Goal: Register for event/course

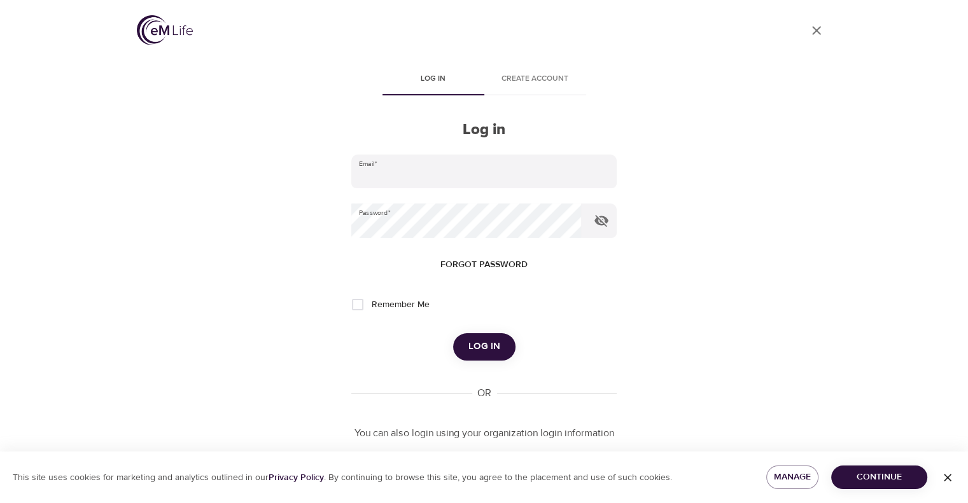
type input "[PERSON_NAME][EMAIL_ADDRESS][PERSON_NAME][DOMAIN_NAME]"
click at [476, 349] on span "Log in" at bounding box center [484, 347] width 32 height 17
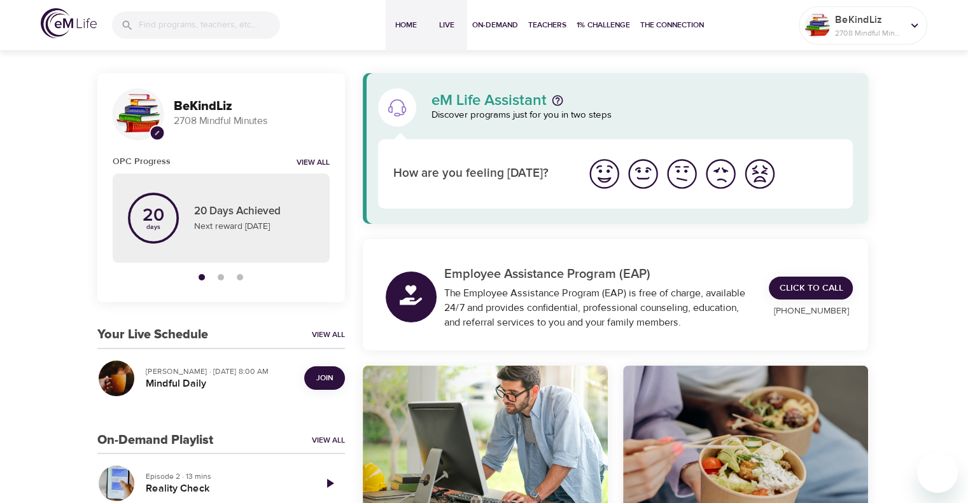
click at [447, 29] on span "Live" at bounding box center [446, 24] width 31 height 13
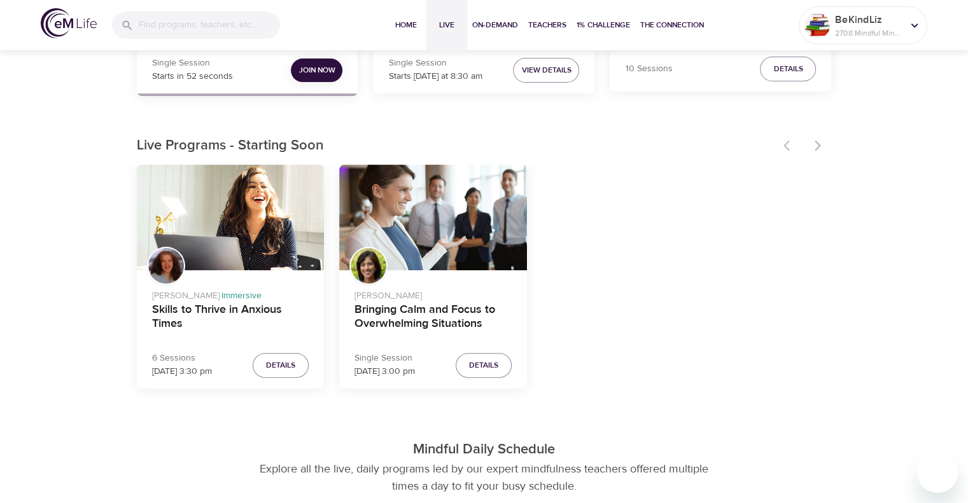
scroll to position [318, 0]
click at [465, 316] on h4 "Bringing Calm and Focus to Overwhelming Situations" at bounding box center [432, 317] width 157 height 31
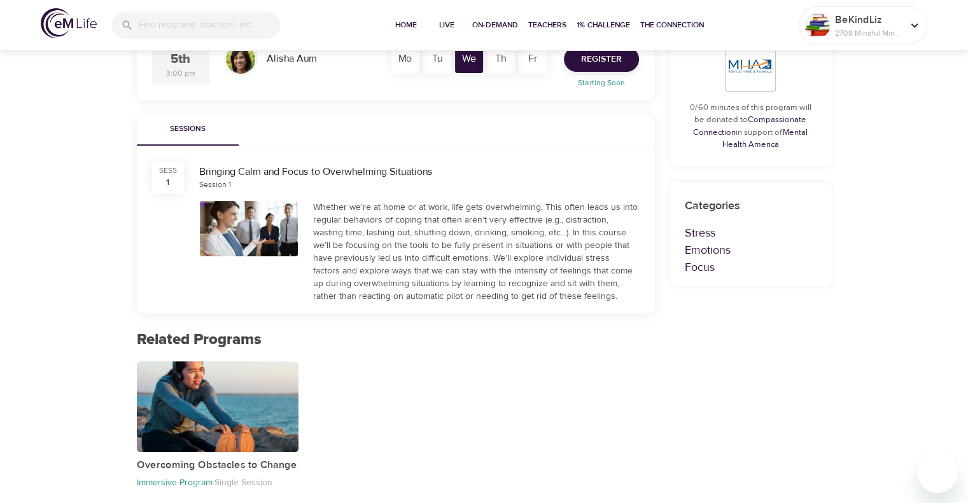
scroll to position [403, 0]
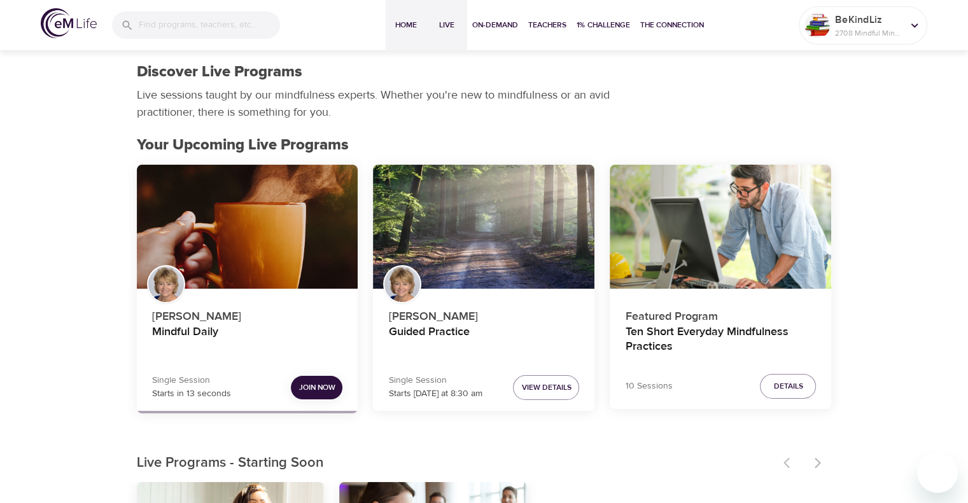
click at [398, 27] on span "Home" at bounding box center [406, 24] width 31 height 13
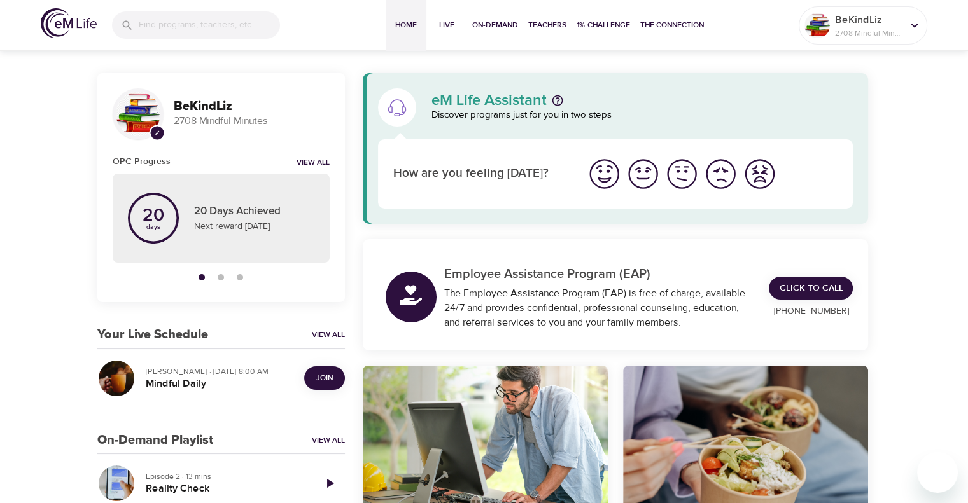
click at [323, 381] on span "Join" at bounding box center [324, 378] width 17 height 13
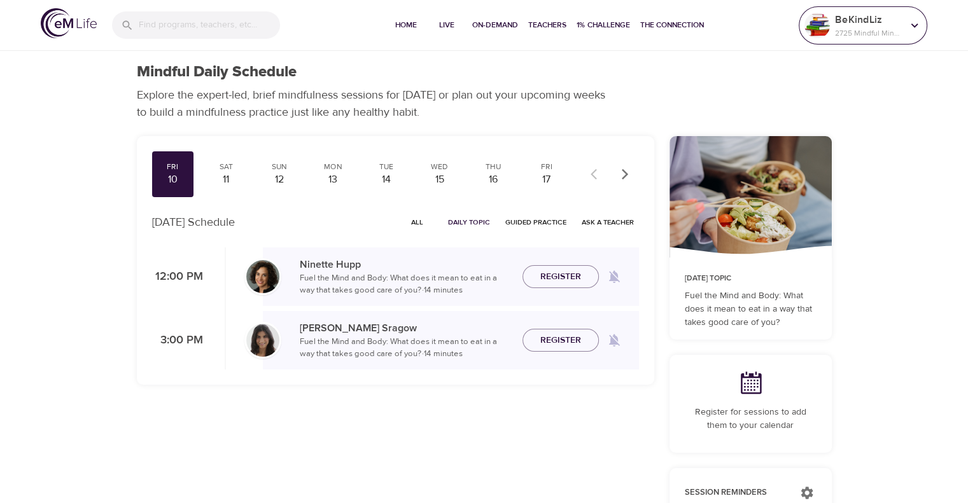
click at [867, 29] on p "2725 Mindful Minutes" at bounding box center [868, 32] width 67 height 11
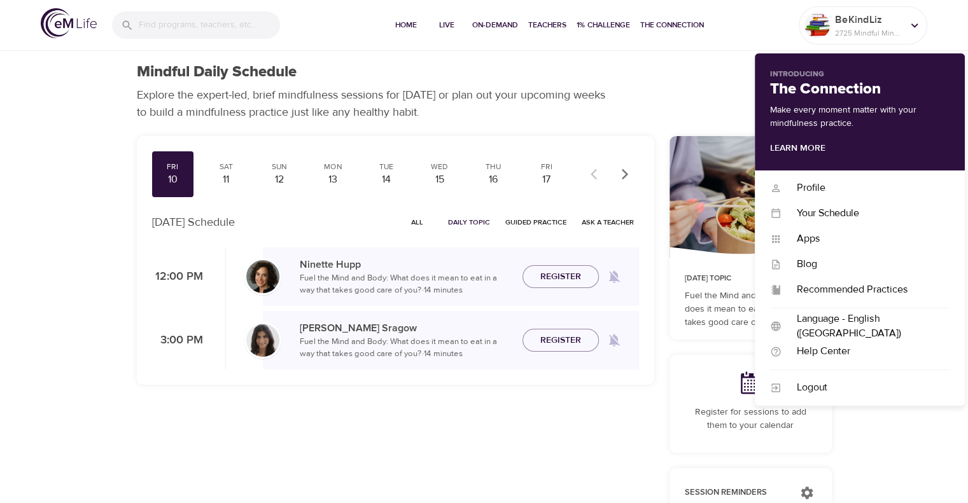
click at [535, 427] on div "Fri 10 Sat 11 Sun 12 Mon 13 Tue 14 Wed 15 Thu 16 Fri 17 Sat 18 Sun 19 Mon 20 Tu…" at bounding box center [395, 488] width 533 height 718
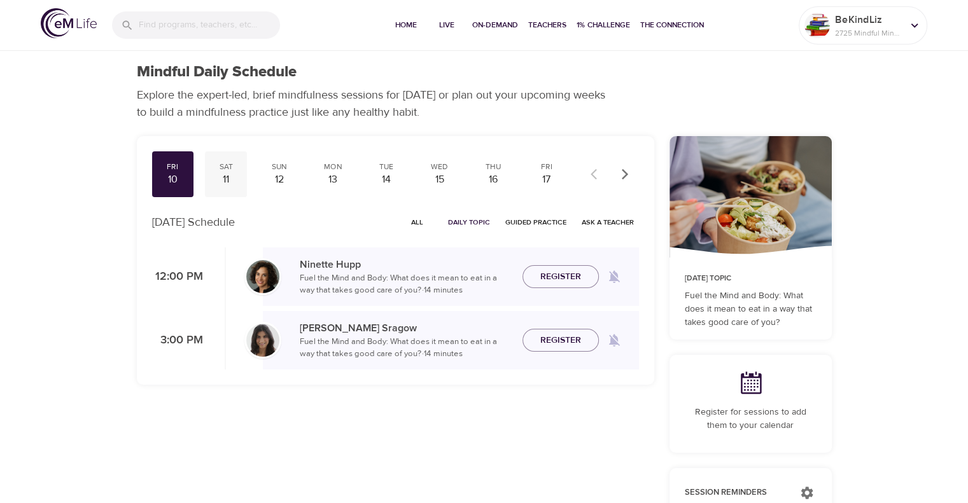
click at [222, 178] on div "11" at bounding box center [226, 179] width 32 height 15
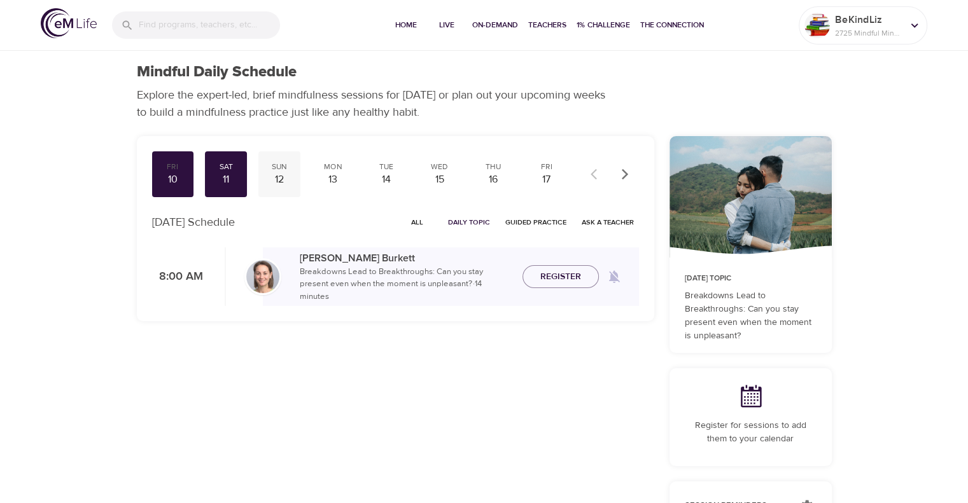
click at [279, 180] on div "12" at bounding box center [279, 179] width 32 height 15
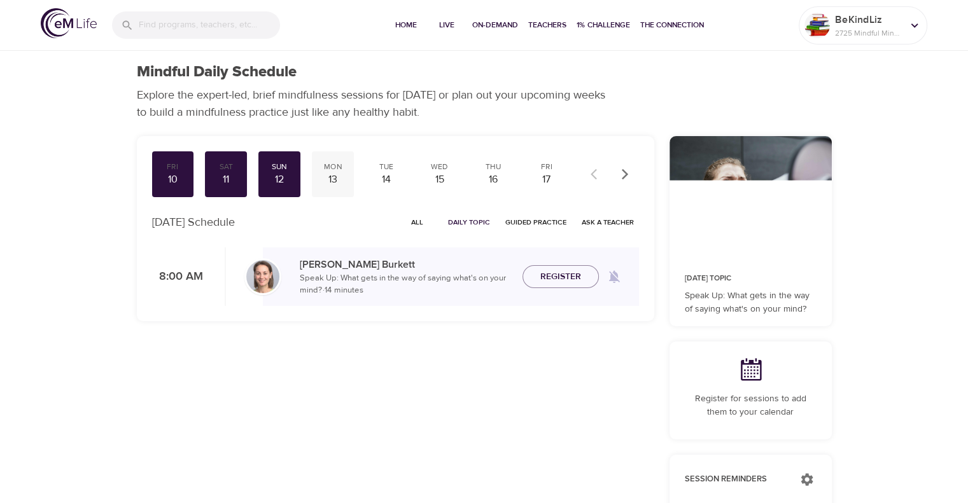
click at [332, 172] on div "13" at bounding box center [333, 179] width 32 height 15
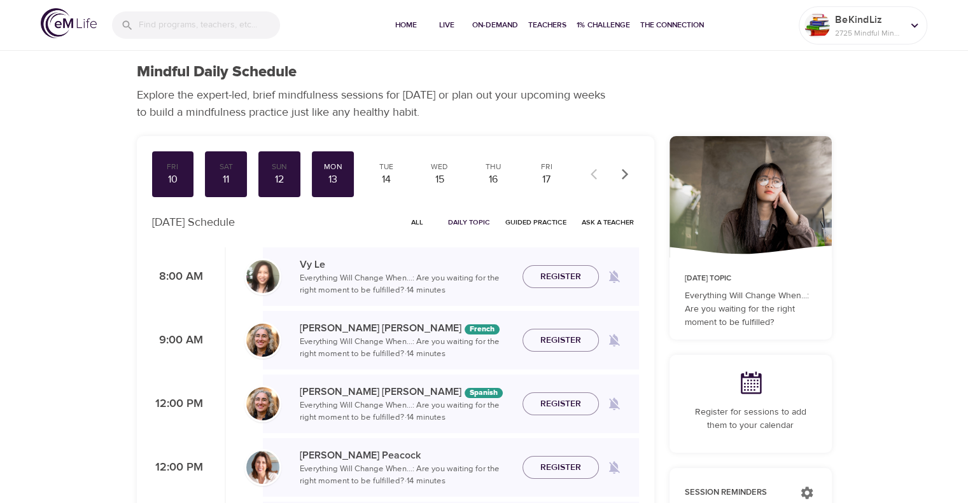
drag, startPoint x: 575, startPoint y: 274, endPoint x: 656, endPoint y: 286, distance: 81.7
click at [575, 274] on span "Register" at bounding box center [560, 277] width 41 height 16
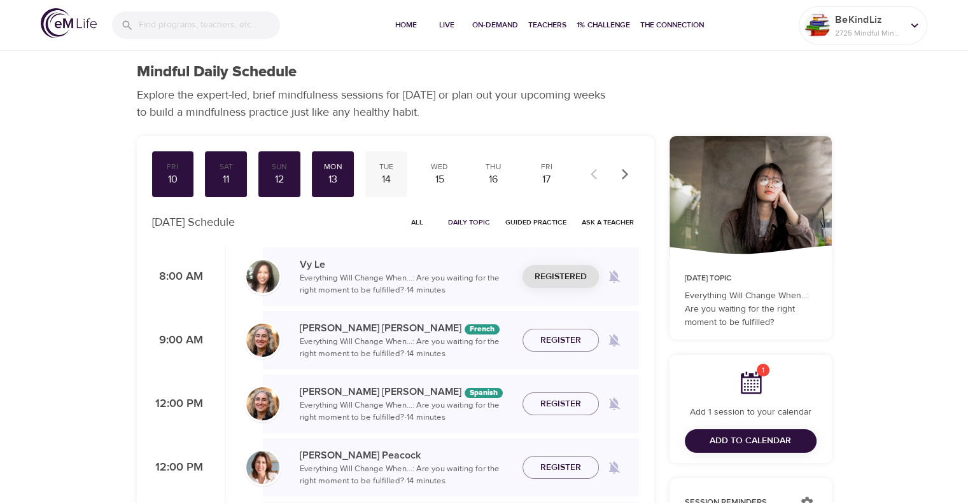
click at [390, 167] on div "Tue" at bounding box center [386, 167] width 32 height 11
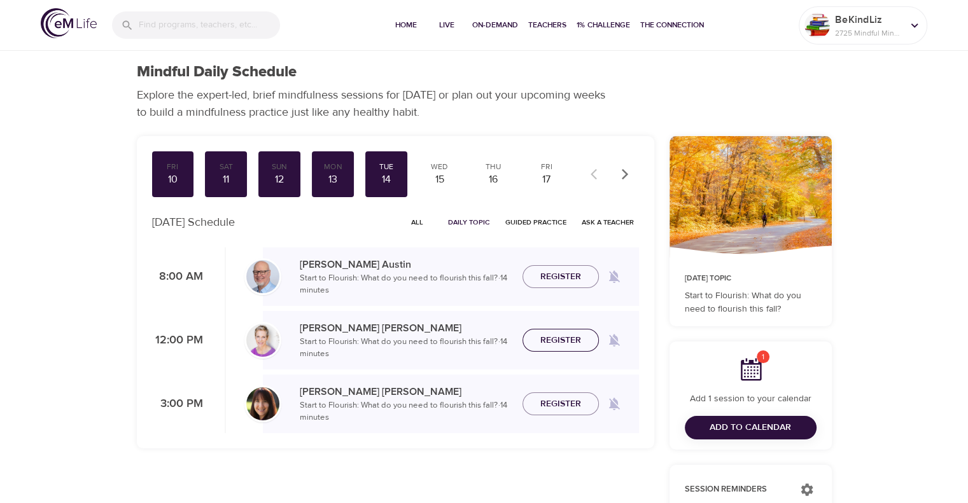
click at [565, 346] on span "Register" at bounding box center [560, 341] width 41 height 16
click at [443, 178] on div "15" at bounding box center [440, 179] width 32 height 15
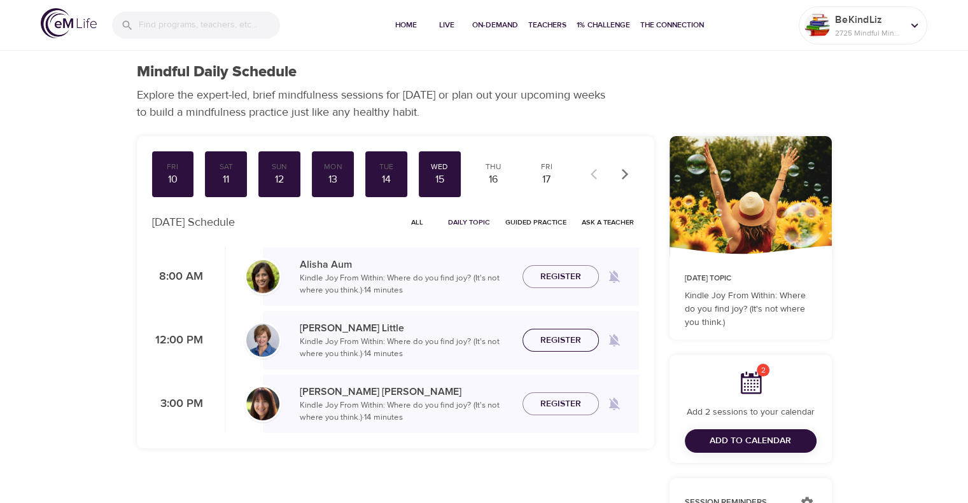
click at [557, 338] on span "Register" at bounding box center [560, 341] width 41 height 16
click at [753, 381] on icon at bounding box center [750, 382] width 25 height 25
click at [743, 435] on span "Add to Calendar" at bounding box center [750, 441] width 81 height 16
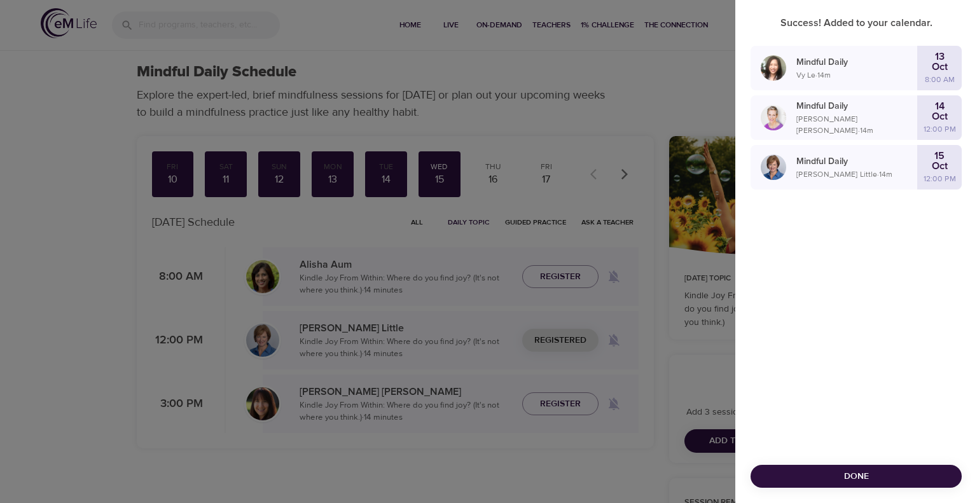
click at [897, 473] on span "Done" at bounding box center [856, 477] width 191 height 16
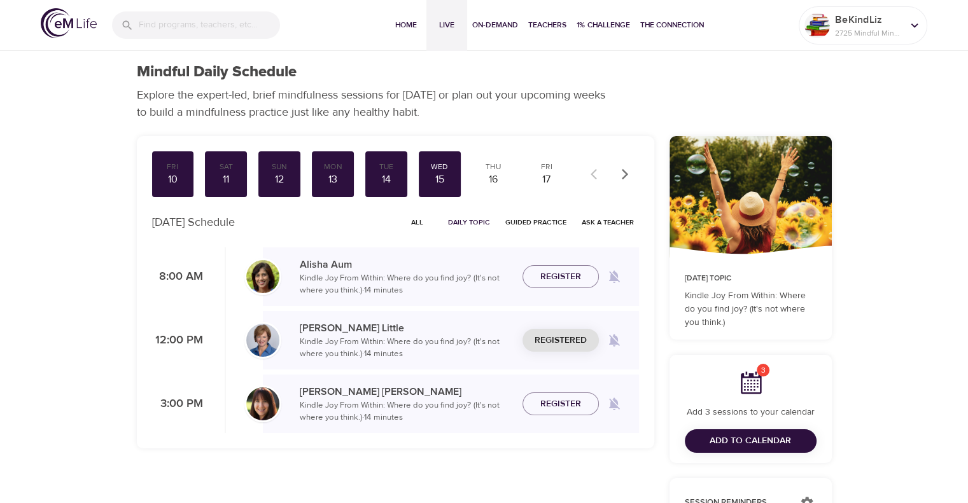
click at [439, 27] on span "Live" at bounding box center [446, 24] width 31 height 13
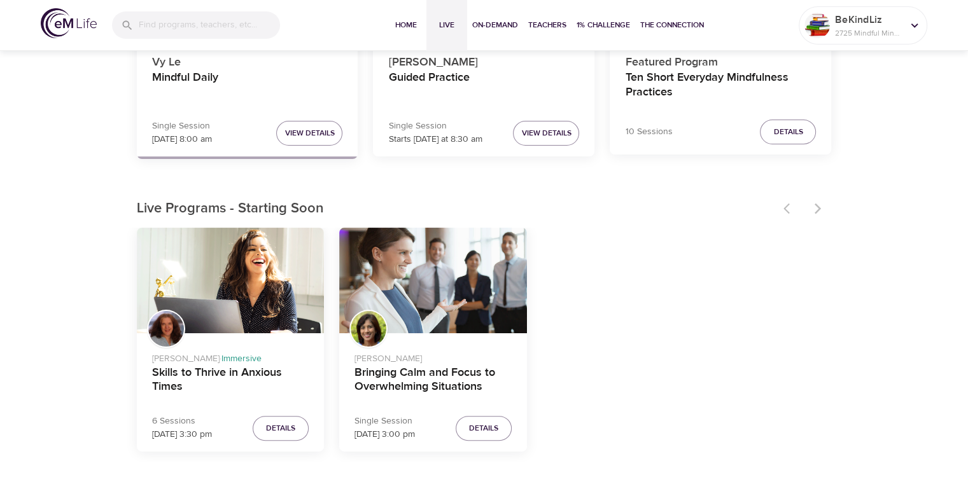
scroll to position [318, 0]
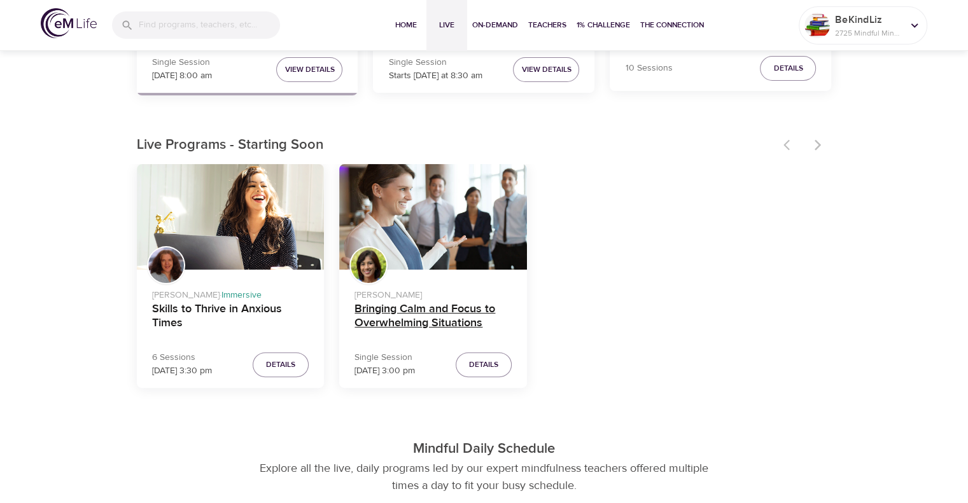
click at [430, 318] on h4 "Bringing Calm and Focus to Overwhelming Situations" at bounding box center [432, 317] width 157 height 31
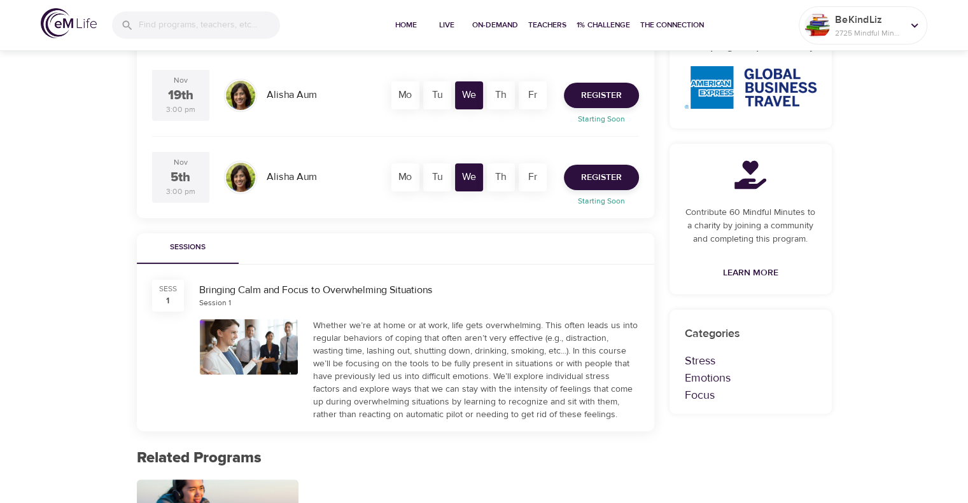
scroll to position [213, 0]
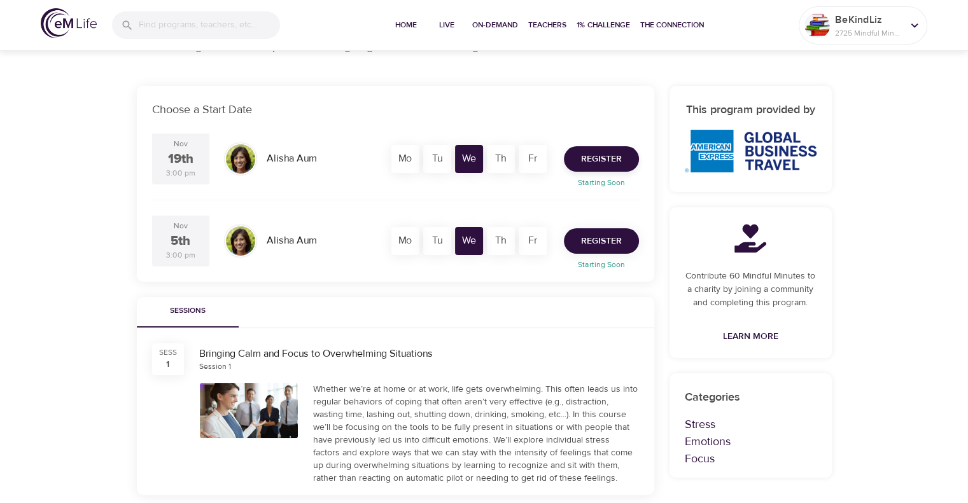
click at [606, 240] on span "Register" at bounding box center [601, 242] width 41 height 16
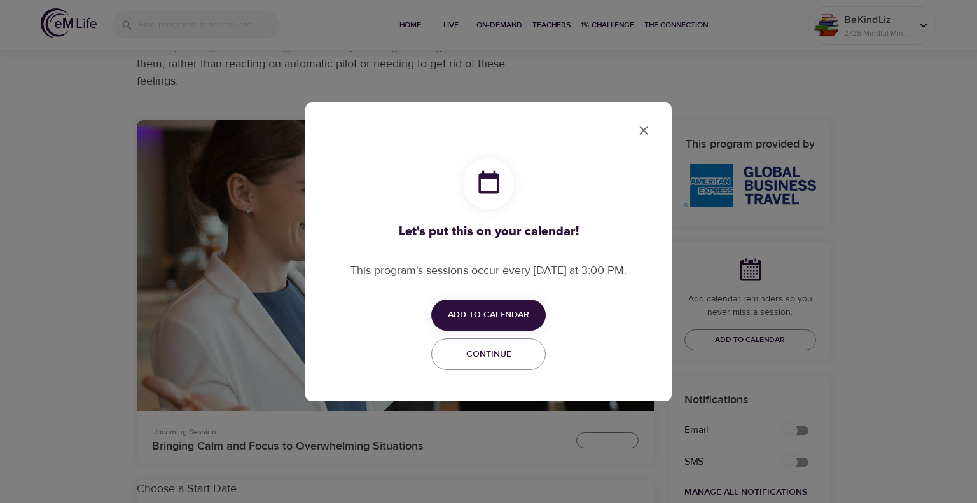
checkbox input "true"
click at [644, 135] on icon "close" at bounding box center [643, 130] width 15 height 15
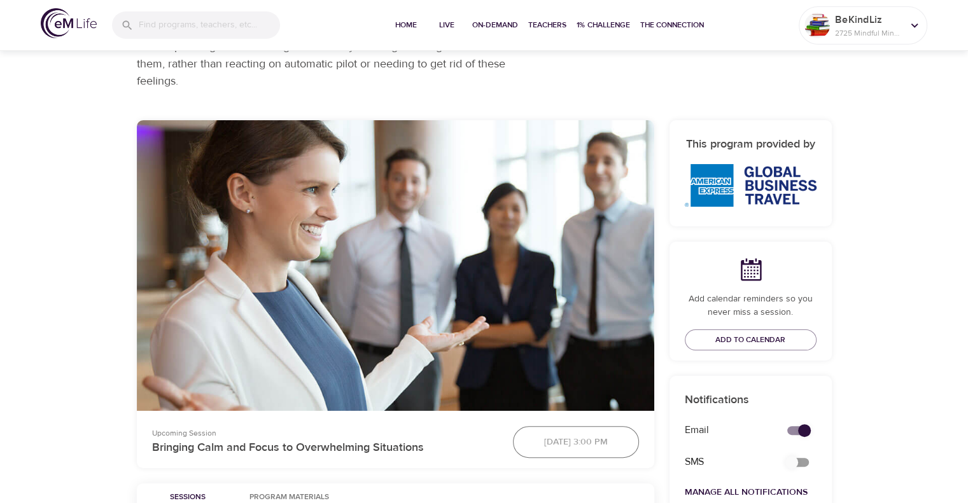
click at [762, 331] on button "Add to Calendar" at bounding box center [751, 340] width 132 height 21
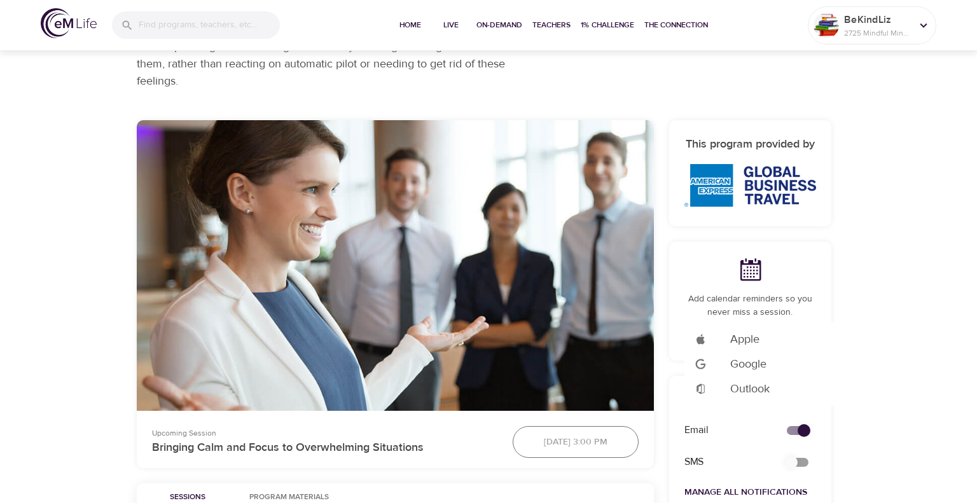
click at [919, 310] on div at bounding box center [488, 251] width 977 height 503
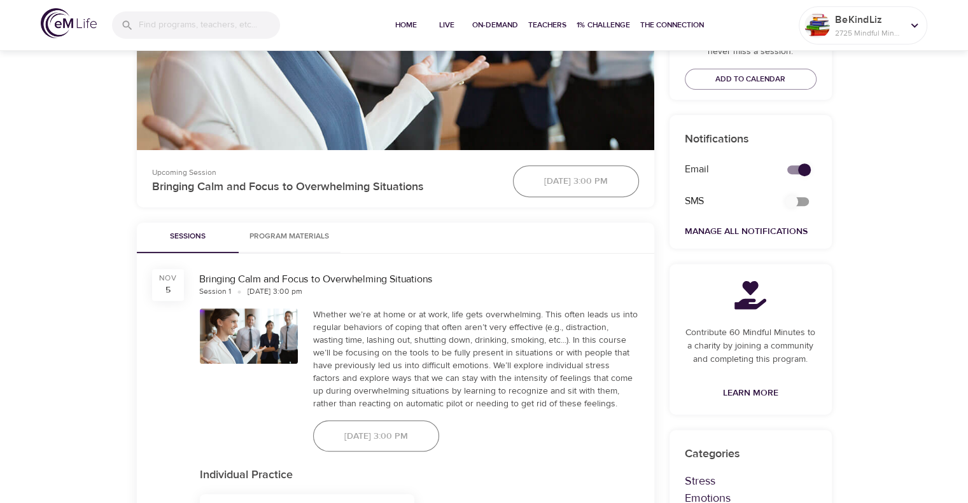
scroll to position [210, 0]
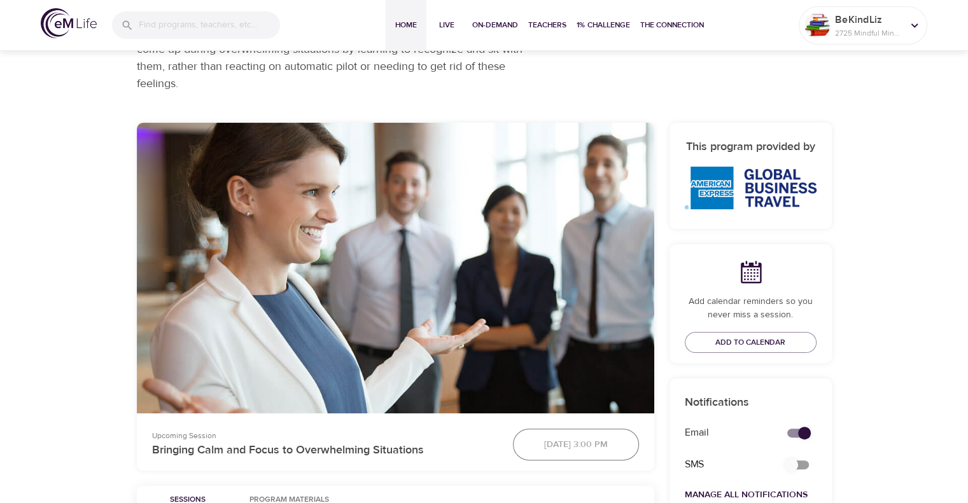
click at [402, 25] on span "Home" at bounding box center [406, 24] width 31 height 13
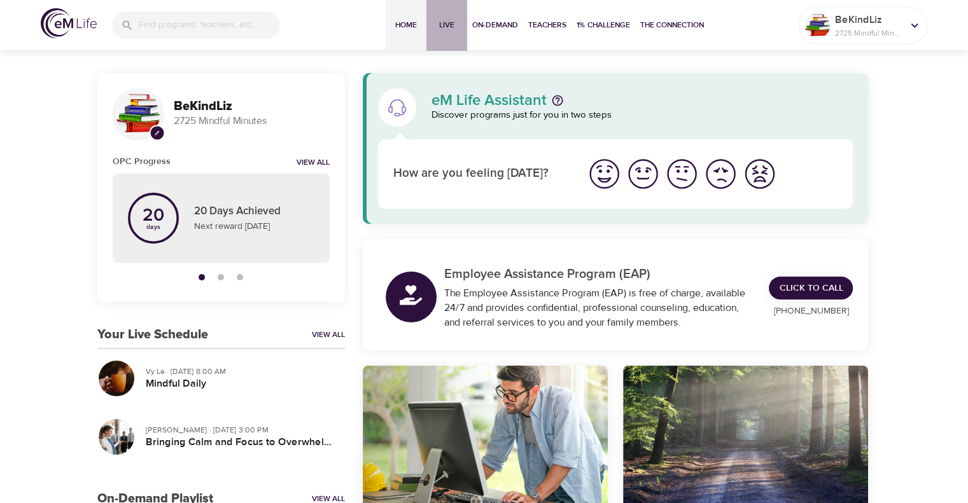
click at [451, 31] on span "Live" at bounding box center [446, 24] width 31 height 13
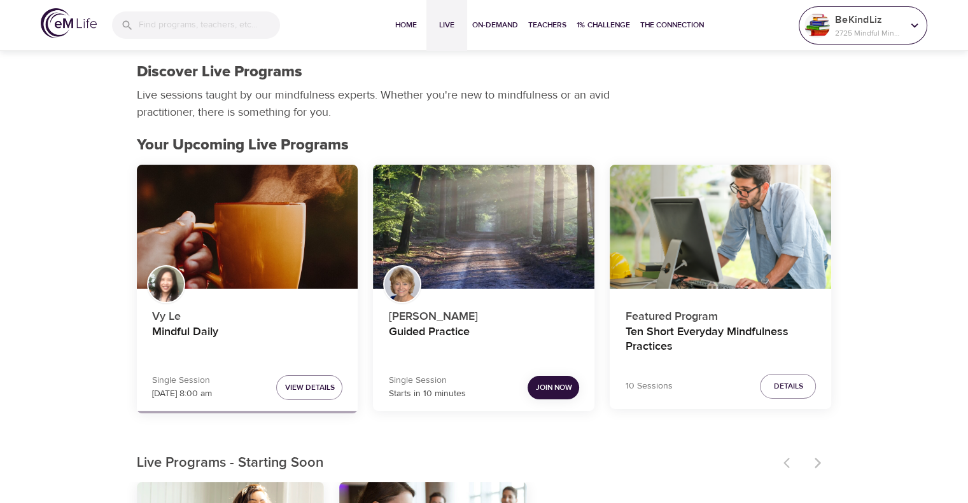
click at [851, 29] on p "2725 Mindful Minutes" at bounding box center [868, 32] width 67 height 11
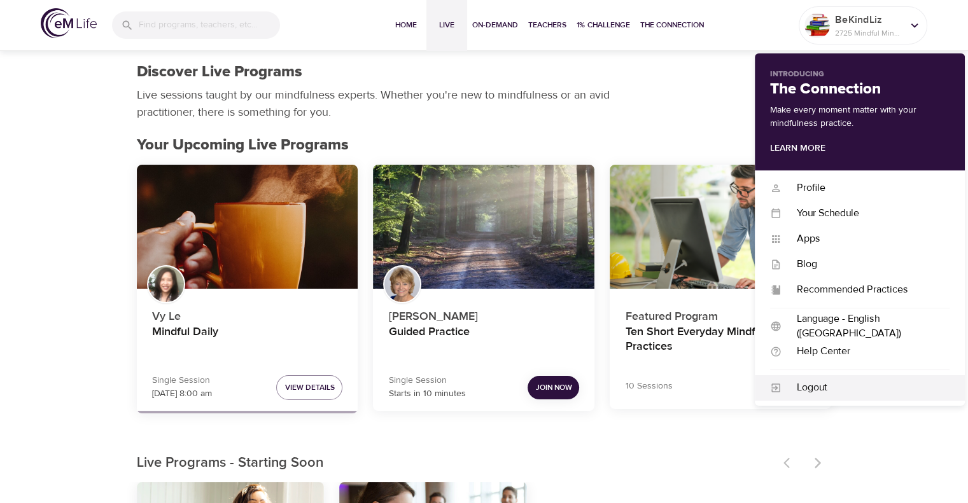
click at [832, 388] on div "Logout" at bounding box center [865, 388] width 168 height 15
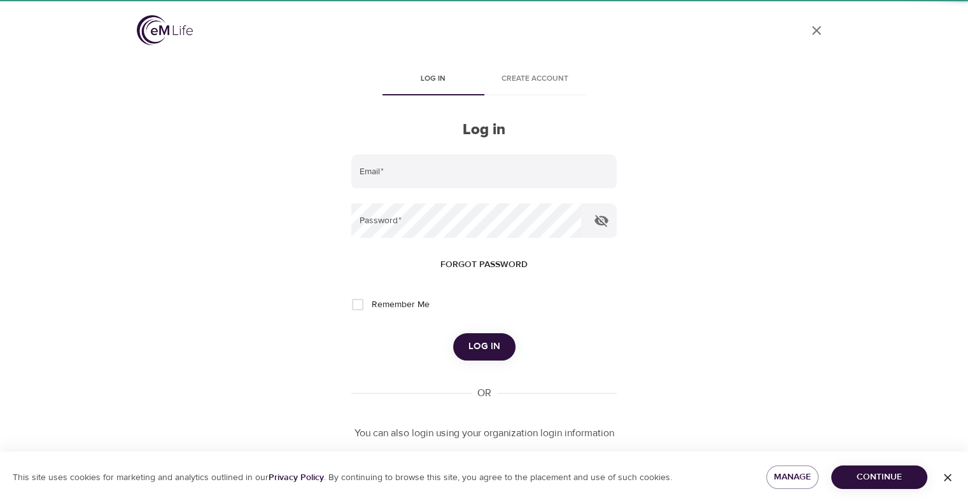
type input "[PERSON_NAME][EMAIL_ADDRESS][PERSON_NAME][DOMAIN_NAME]"
